Goal: Task Accomplishment & Management: Complete application form

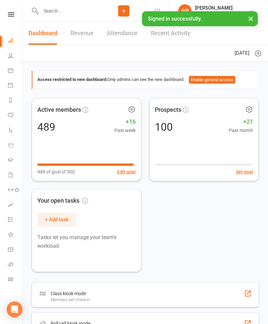
click at [79, 12] on input "text" at bounding box center [70, 10] width 63 height 9
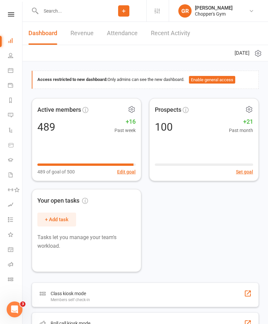
click at [73, 9] on input "text" at bounding box center [70, 10] width 63 height 9
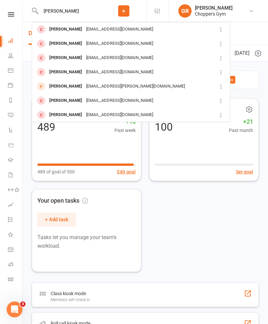
type input "[PERSON_NAME]"
click at [106, 80] on div "[PERSON_NAME] [PERSON_NAME][EMAIL_ADDRESS][PERSON_NAME][DOMAIN_NAME]" at bounding box center [124, 87] width 184 height 14
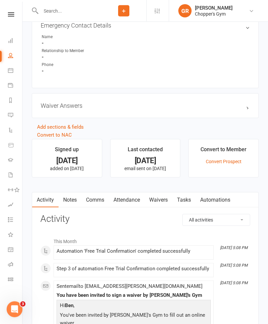
scroll to position [367, 0]
click at [161, 199] on link "Waivers" at bounding box center [159, 200] width 28 height 15
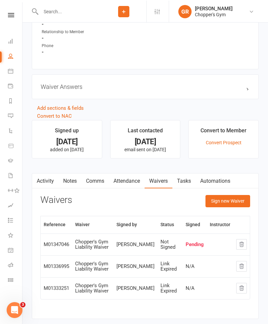
click at [231, 205] on button "Sign new Waiver" at bounding box center [228, 200] width 45 height 12
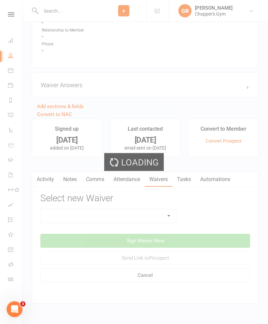
scroll to position [388, 0]
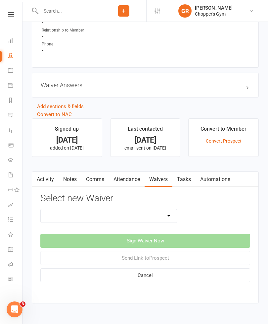
click at [162, 218] on select "12mth Up Front Membership Agreement Chopper's Gym Liability Waiver Chopper's Gy…" at bounding box center [109, 215] width 136 height 13
select select "13474"
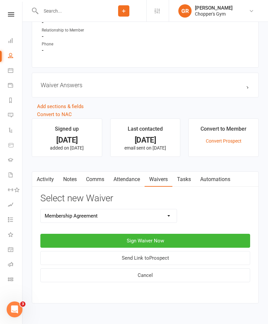
click at [173, 239] on button "Sign Waiver Now" at bounding box center [145, 241] width 210 height 14
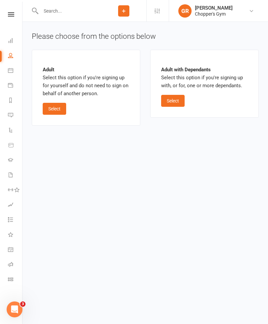
click at [58, 107] on button "Select" at bounding box center [55, 109] width 24 height 12
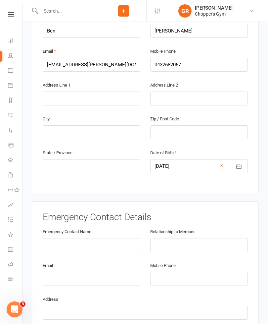
scroll to position [178, 0]
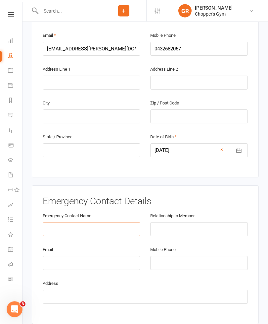
click at [96, 222] on input "text" at bounding box center [92, 229] width 98 height 14
type input "[PERSON_NAME]"
click at [185, 222] on input "text" at bounding box center [199, 229] width 98 height 14
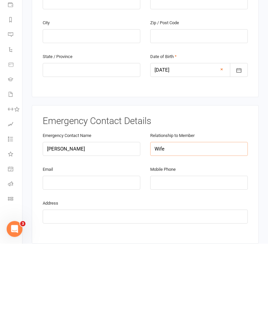
type input "Wife"
click at [81, 256] on input "email" at bounding box center [92, 263] width 98 height 14
type input "[EMAIL_ADDRESS][DOMAIN_NAME]"
click at [120, 279] on div "Address" at bounding box center [145, 291] width 205 height 25
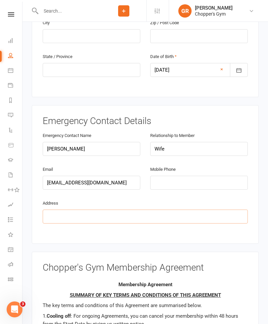
click at [104, 209] on input "text" at bounding box center [145, 216] width 205 height 14
click at [187, 176] on input "tel" at bounding box center [199, 183] width 98 height 14
type input "0402256575"
click at [118, 209] on input "text" at bounding box center [145, 216] width 205 height 14
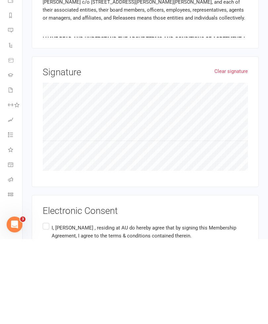
scroll to position [532, 0]
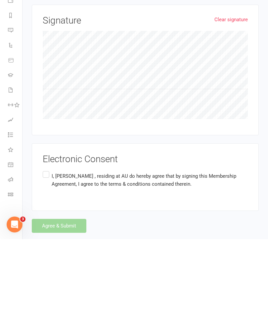
type input "[STREET_ADDRESS][PERSON_NAME][PERSON_NAME]"
click at [48, 255] on label "I, [PERSON_NAME] , residing at AU do hereby agree that by signing this Membersh…" at bounding box center [145, 265] width 205 height 21
click at [47, 255] on input "I, [PERSON_NAME] , residing at AU do hereby agree that by signing this Membersh…" at bounding box center [45, 255] width 4 height 0
